Goal: Navigation & Orientation: Go to known website

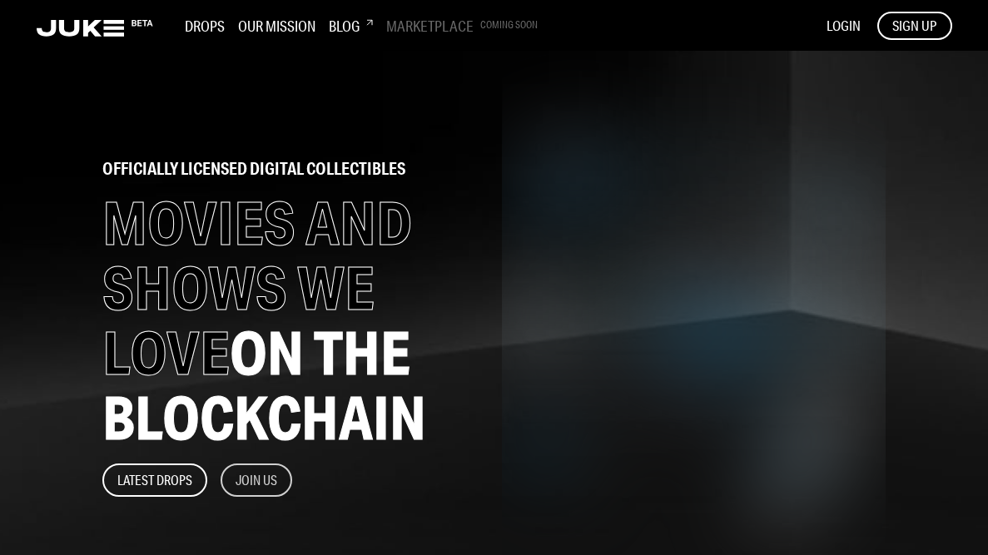
click at [280, 477] on button "Join Us" at bounding box center [257, 480] width 72 height 33
click at [259, 250] on h1 "MOVIES AND SHOWS WE LOVE ON THE BLOCKCHAIN" at bounding box center [286, 321] width 368 height 260
click at [122, 26] on icon at bounding box center [95, 28] width 117 height 17
